Goal: Check status: Check status

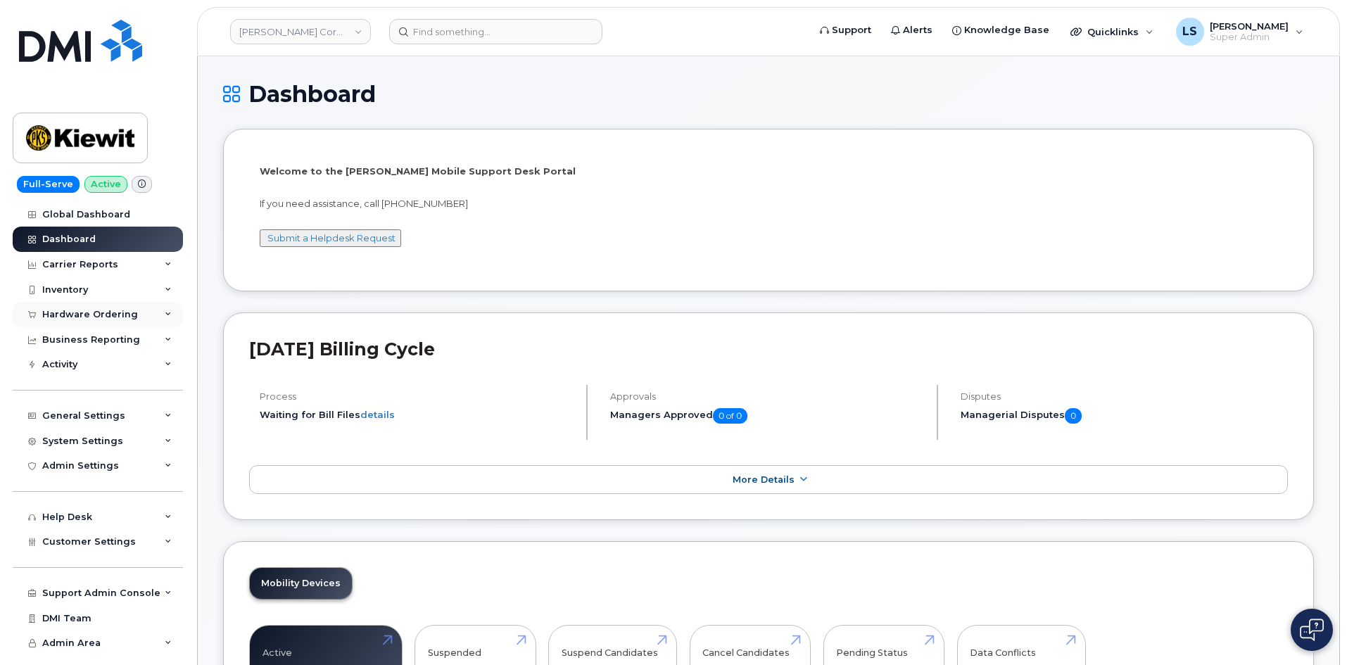
click at [113, 323] on div "Hardware Ordering" at bounding box center [98, 314] width 170 height 25
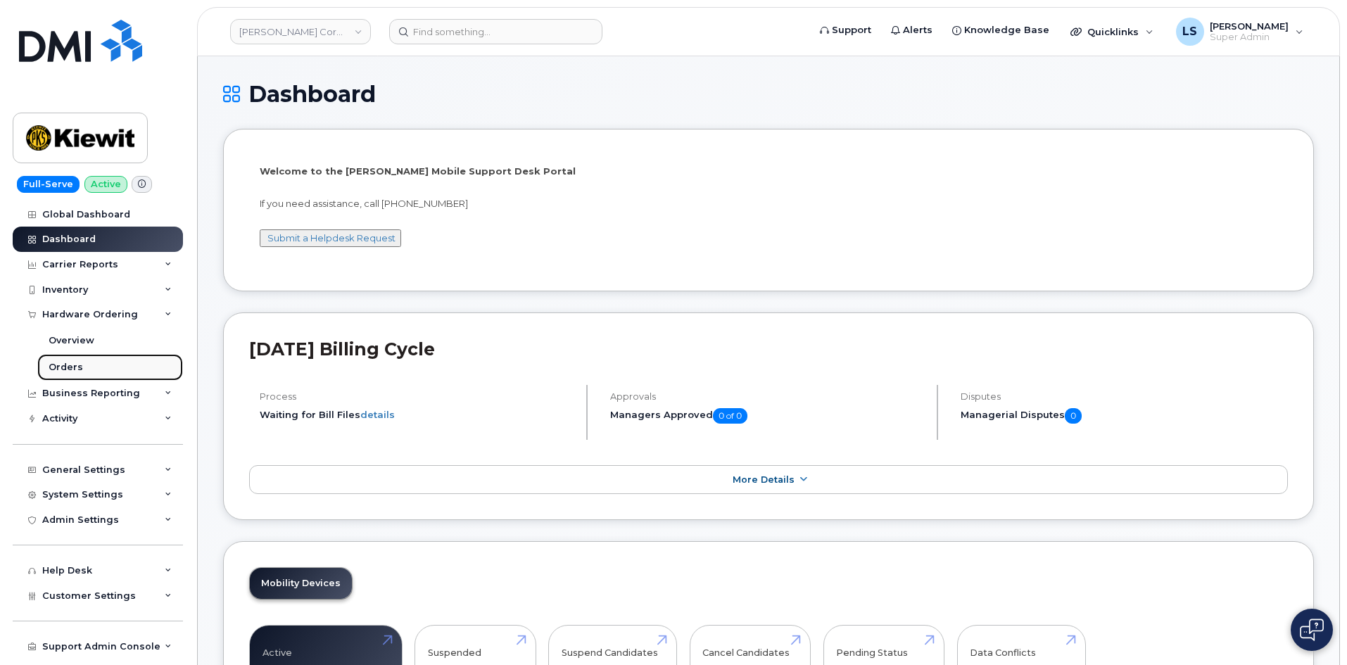
drag, startPoint x: 108, startPoint y: 367, endPoint x: 124, endPoint y: 374, distance: 17.3
click at [108, 368] on link "Orders" at bounding box center [110, 367] width 146 height 27
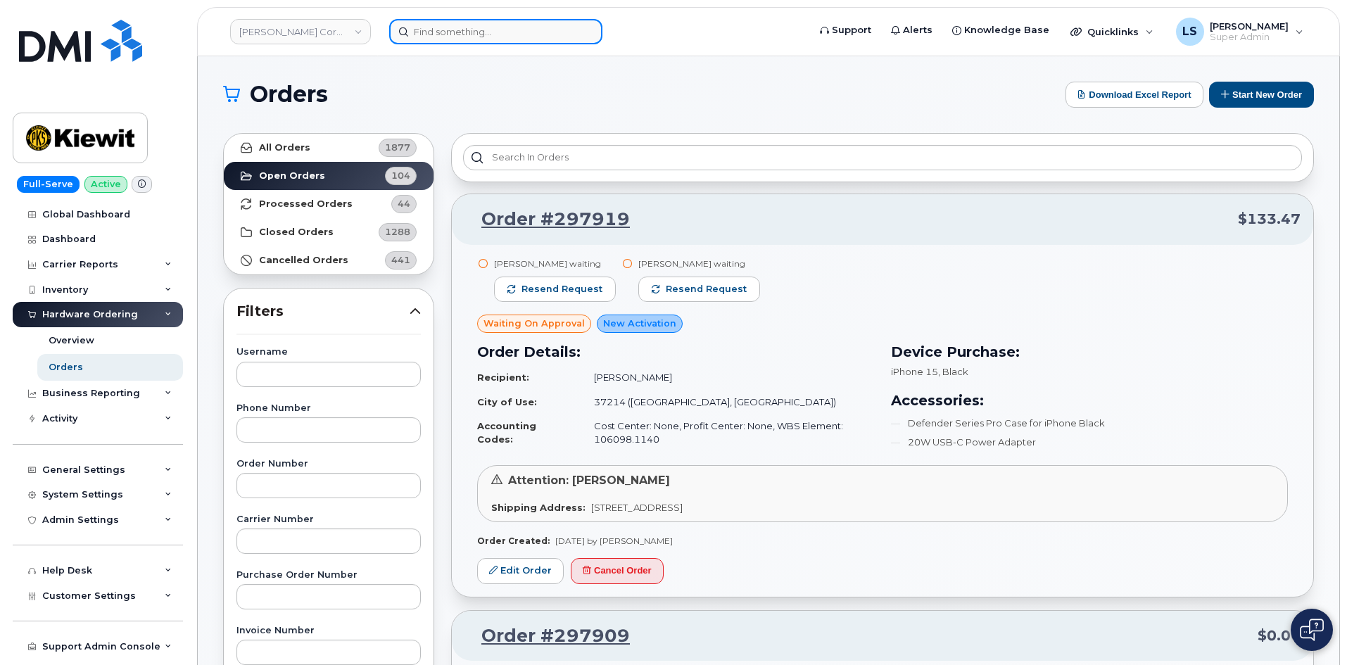
click at [465, 23] on input at bounding box center [495, 31] width 213 height 25
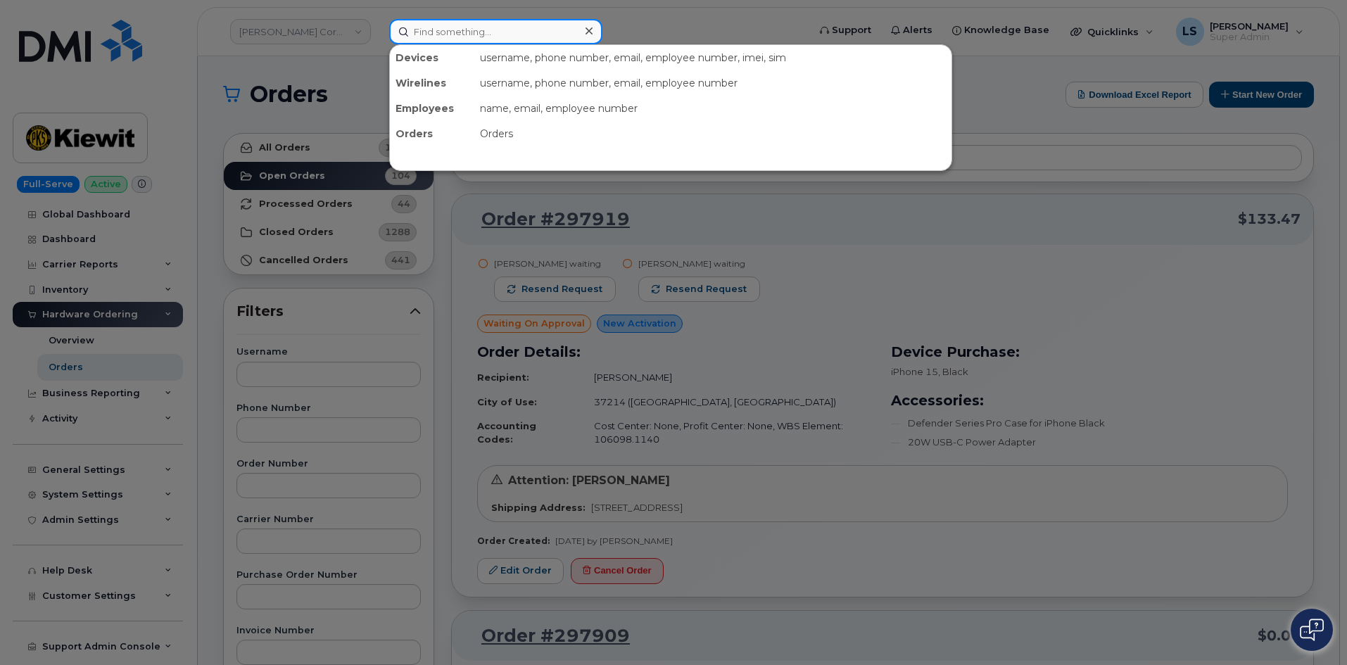
paste input "Alan Kaplin"
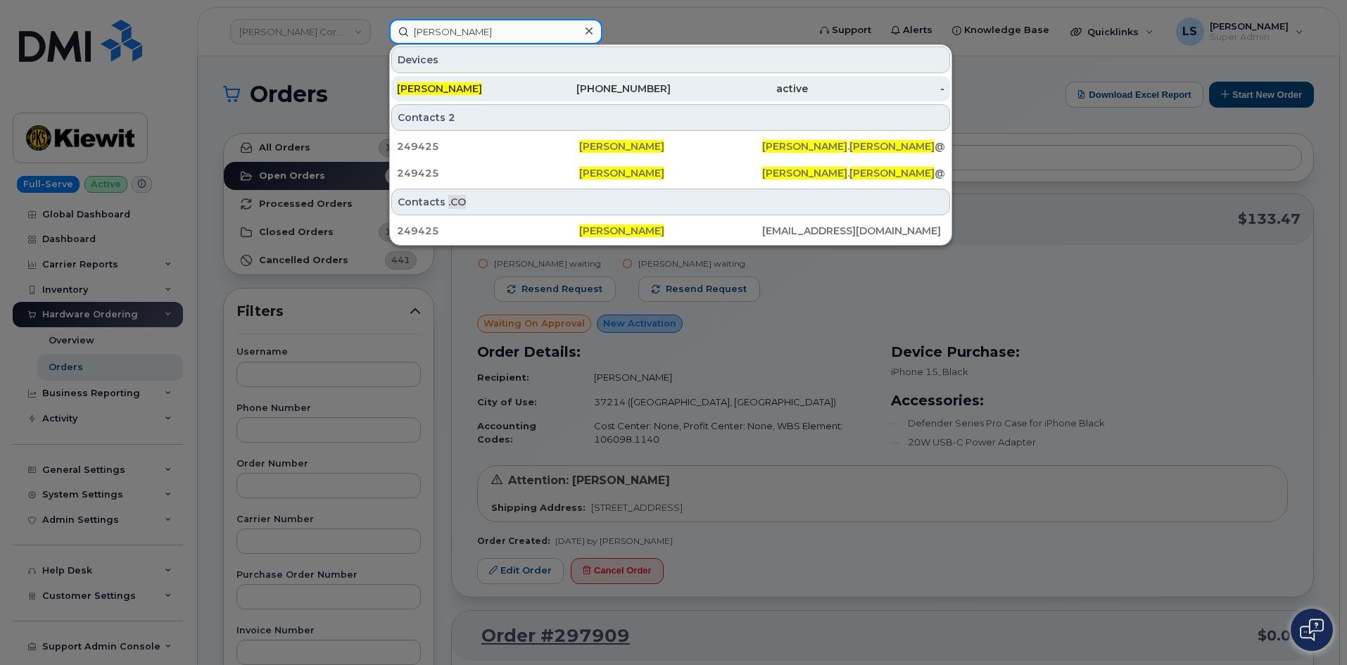
type input "Alan Kaplin"
click at [510, 87] on div "Alan Kaplin" at bounding box center [465, 89] width 137 height 14
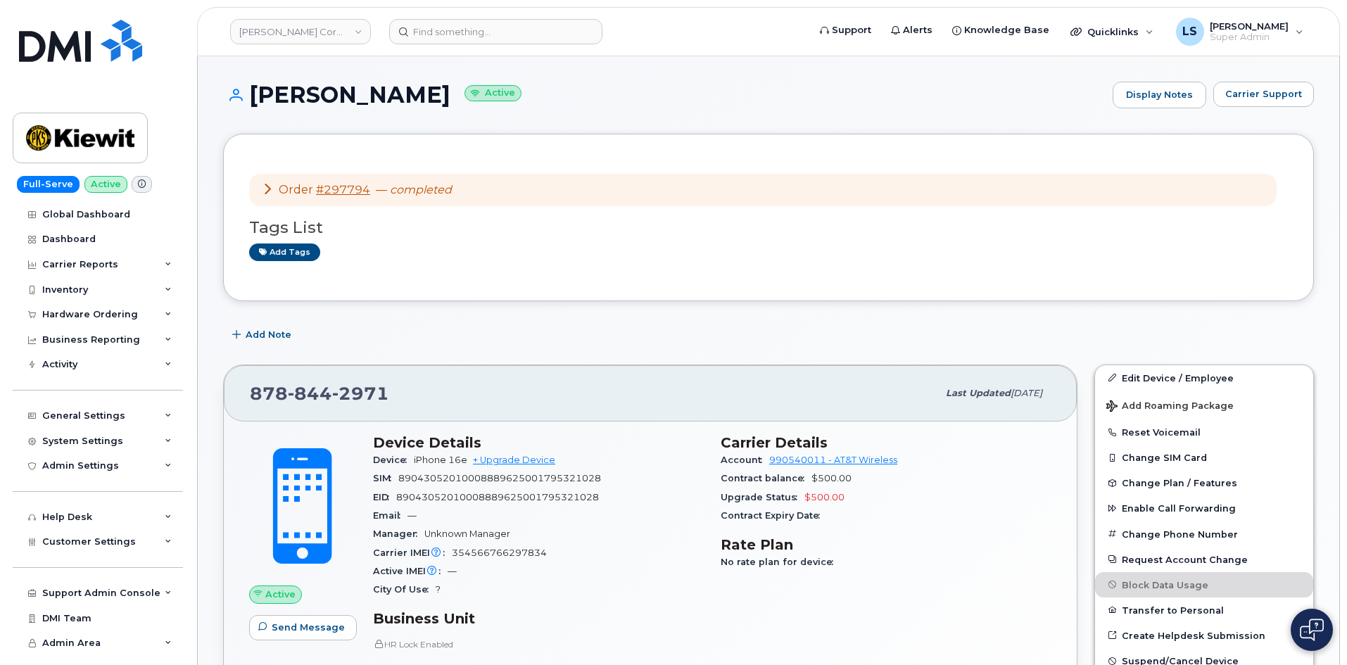
click at [272, 186] on icon at bounding box center [267, 188] width 11 height 11
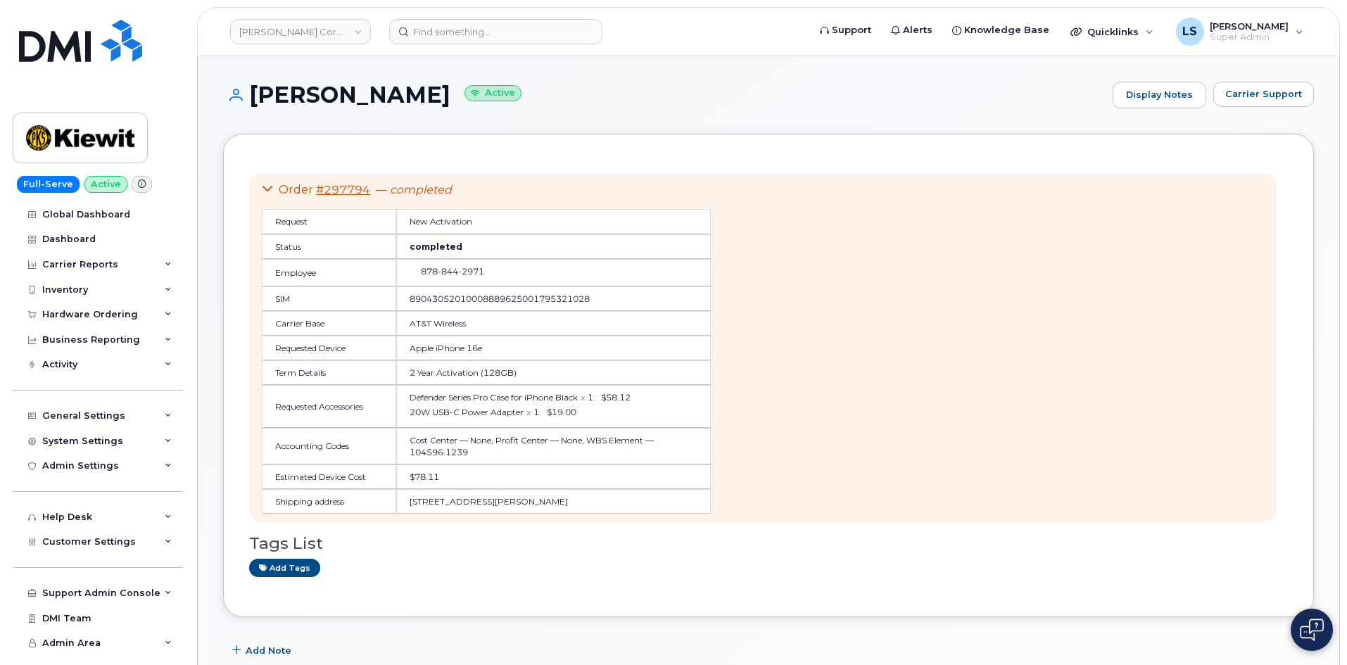
click at [443, 450] on td "Cost Center — None, Profit Center — None, WBS Element — 104596.1239" at bounding box center [553, 446] width 315 height 37
click at [527, 453] on td "Cost Center — None, Profit Center — None, WBS Element — 104596.1239" at bounding box center [553, 446] width 315 height 37
click at [439, 450] on td "Cost Center — None, Profit Center — None, WBS Element — 104596.1239" at bounding box center [553, 446] width 315 height 37
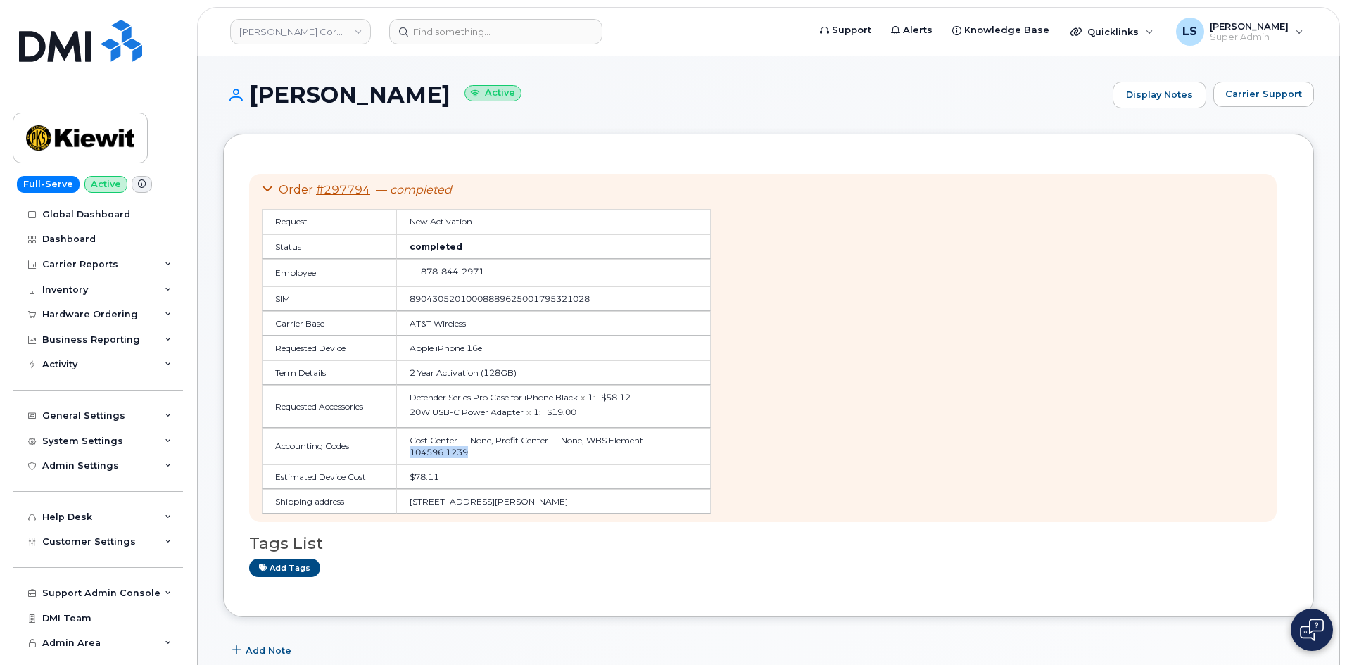
click at [439, 450] on td "Cost Center — None, Profit Center — None, WBS Element — 104596.1239" at bounding box center [553, 446] width 315 height 37
click at [269, 191] on icon at bounding box center [267, 188] width 11 height 11
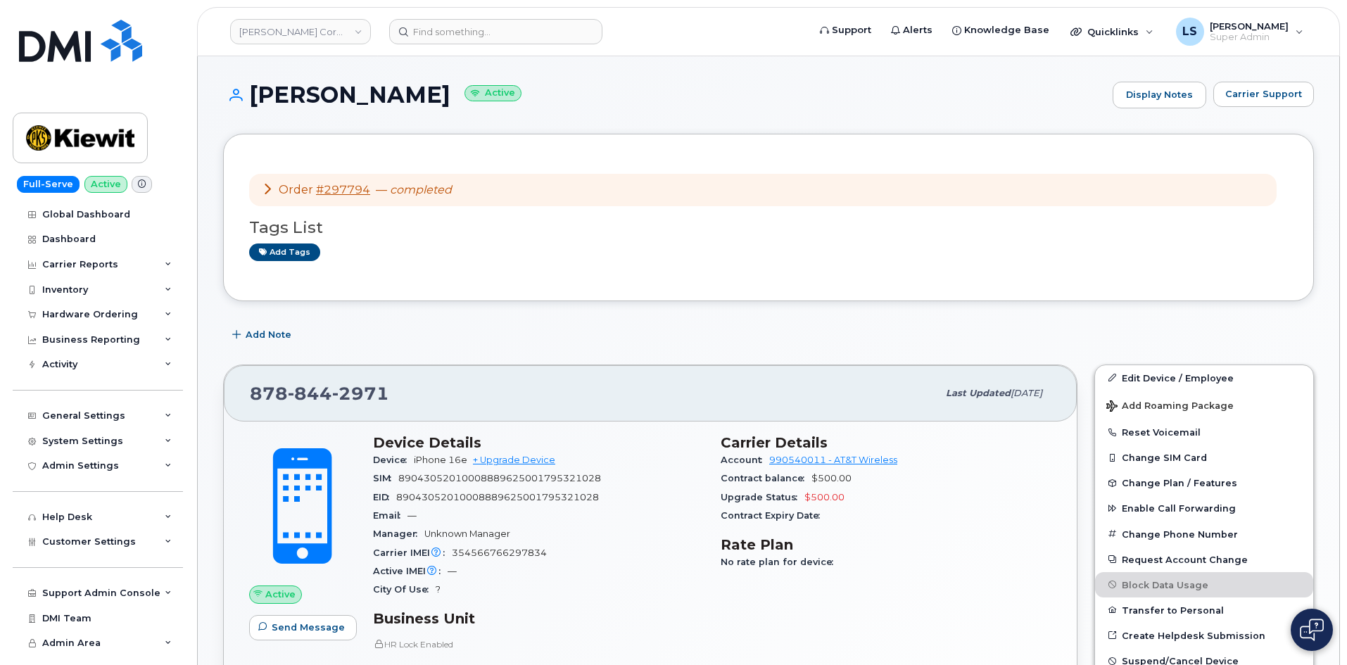
click at [270, 189] on icon at bounding box center [267, 188] width 11 height 11
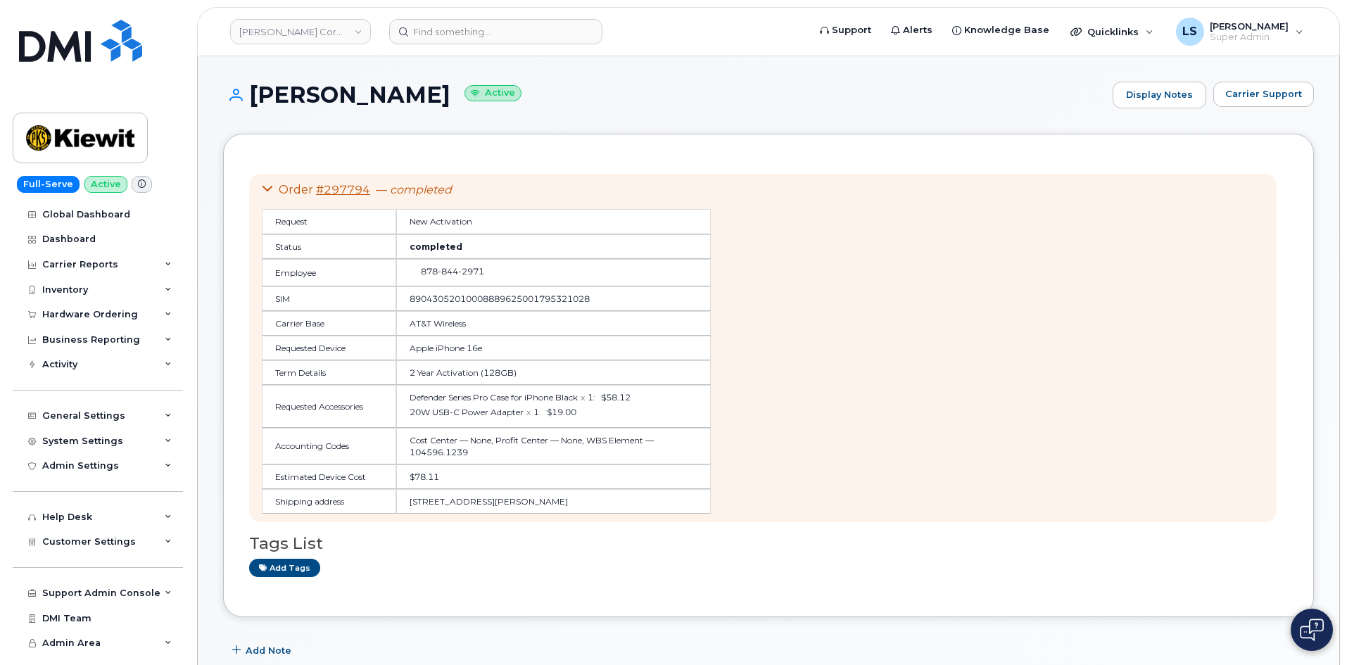
click at [270, 189] on icon at bounding box center [267, 188] width 11 height 11
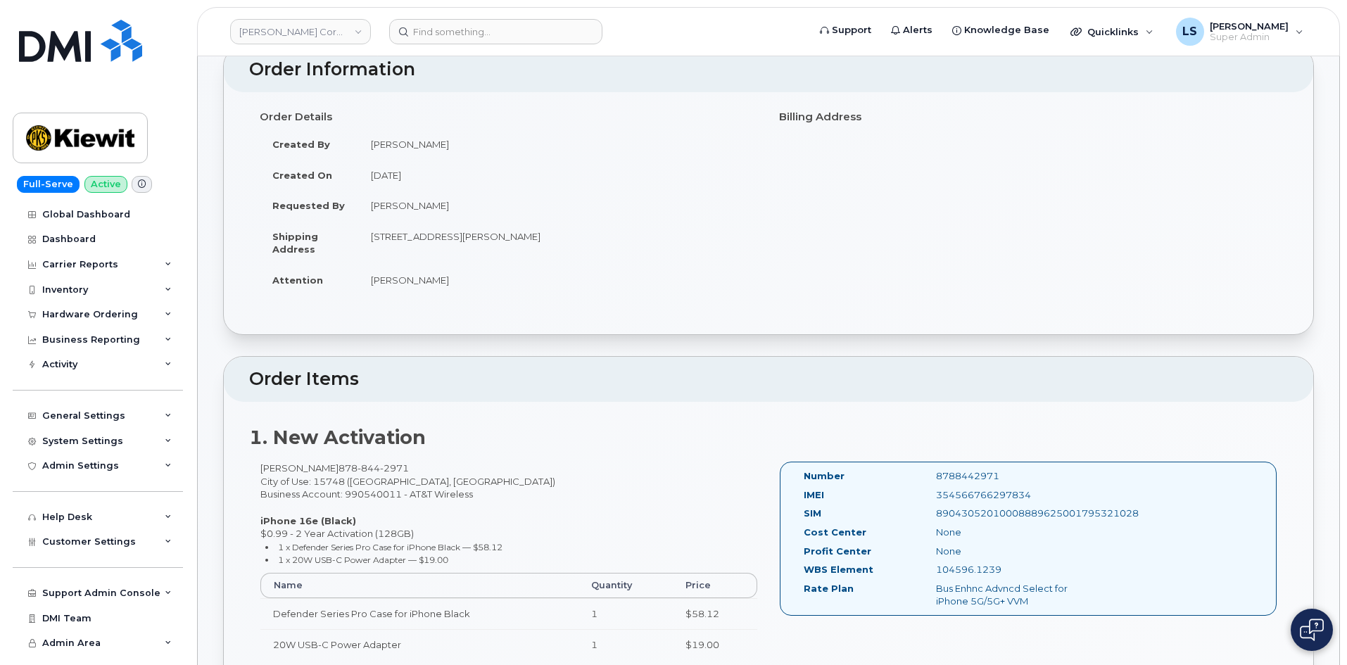
scroll to position [211, 0]
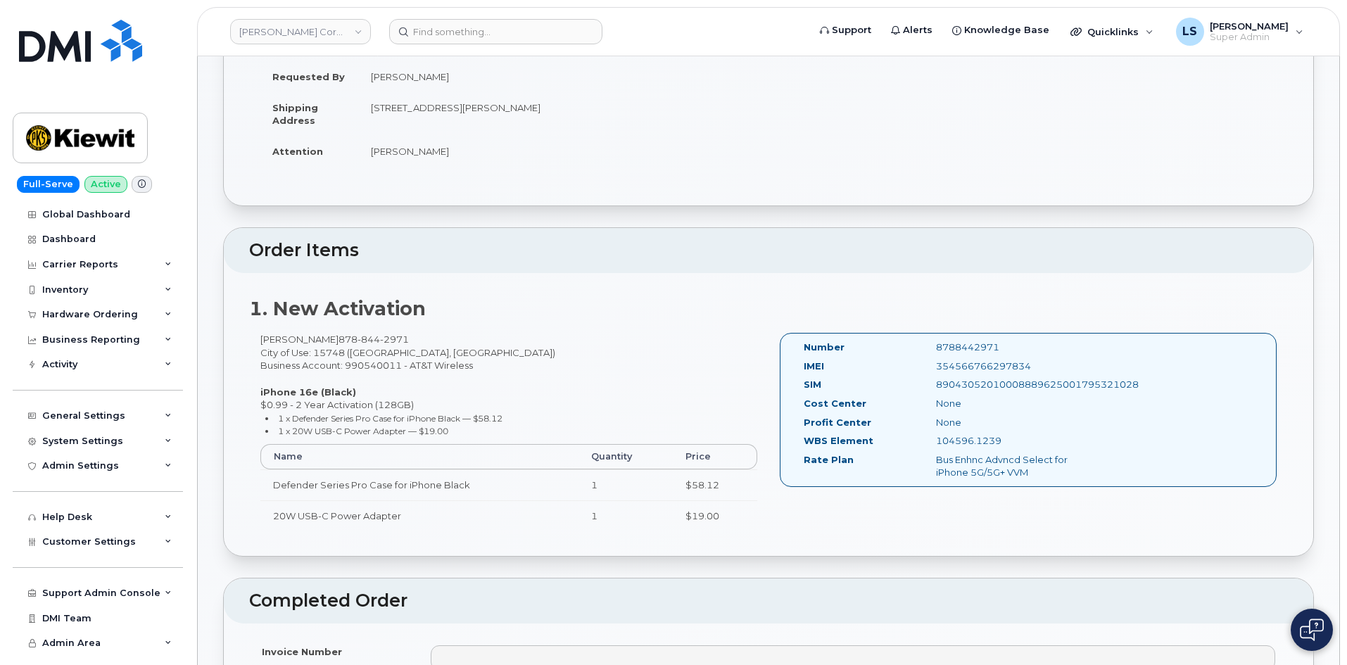
click at [997, 461] on div "Bus Enhnc Advncd Select for iPhone 5G/5G+ VVM" at bounding box center [1018, 466] width 186 height 26
click at [631, 365] on div "Alan Kaplin 878 844 2971 City of Use: 15748 (Homer City, PA) Business Account: …" at bounding box center [508, 438] width 519 height 210
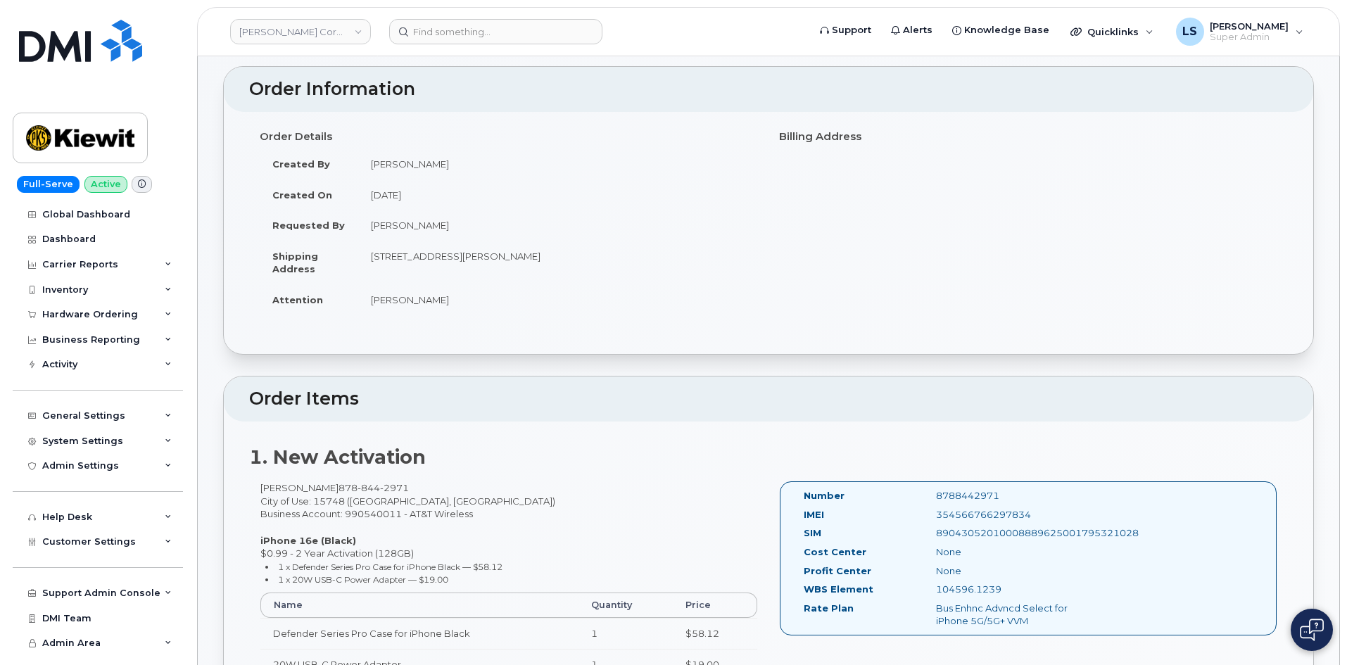
scroll to position [0, 0]
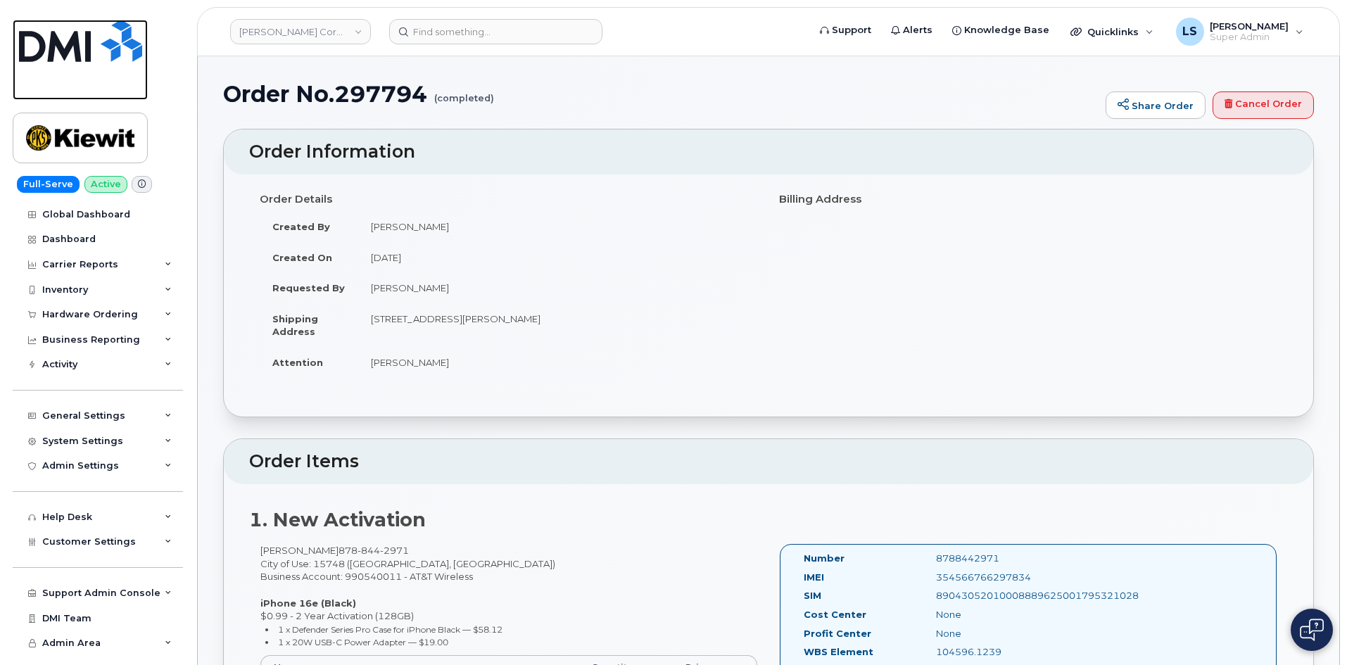
drag, startPoint x: 77, startPoint y: 35, endPoint x: 89, endPoint y: 32, distance: 11.6
click at [77, 34] on img at bounding box center [80, 41] width 123 height 42
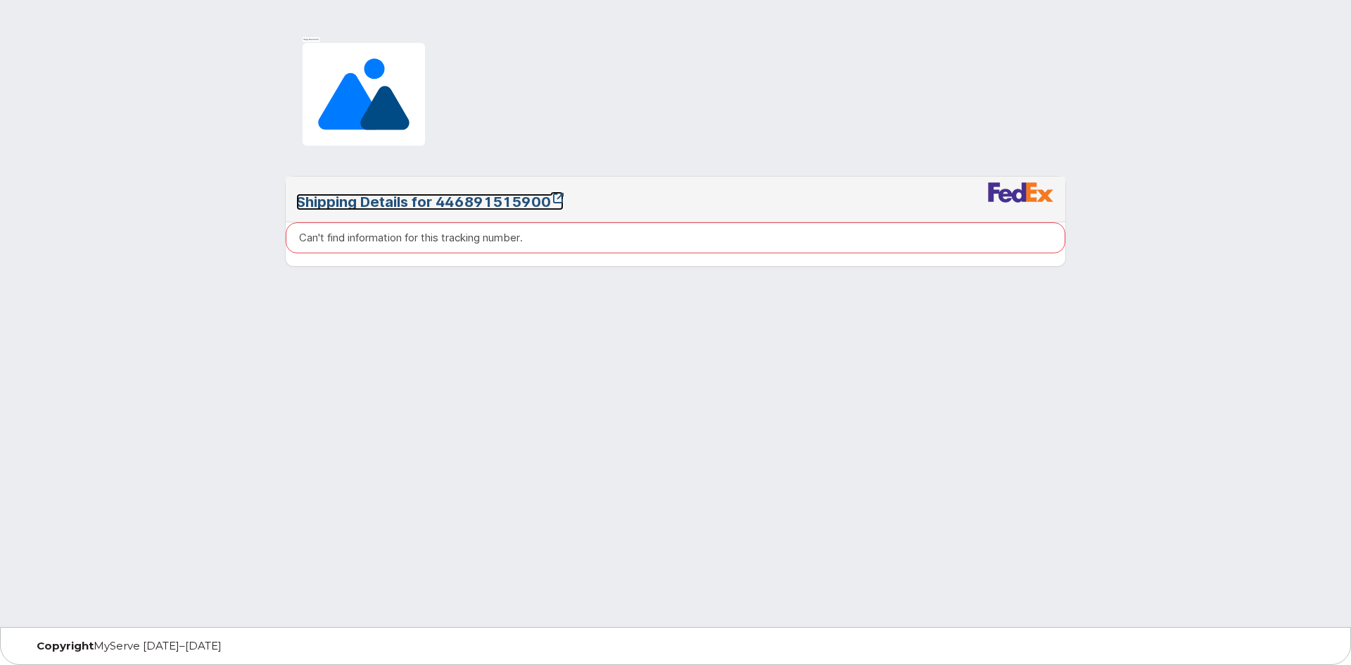
click at [498, 201] on link "Shipping Details for 446891515900" at bounding box center [429, 202] width 267 height 17
